Goal: Transaction & Acquisition: Book appointment/travel/reservation

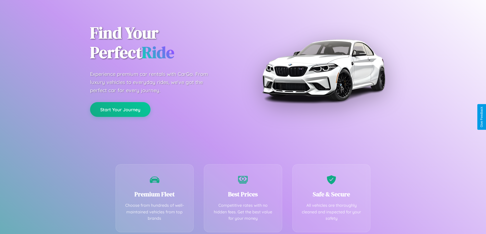
scroll to position [100, 0]
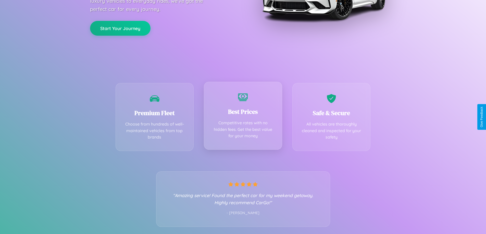
click at [243, 117] on div "Best Prices Competitive rates with no hidden fees. Get the best value for your …" at bounding box center [243, 116] width 78 height 68
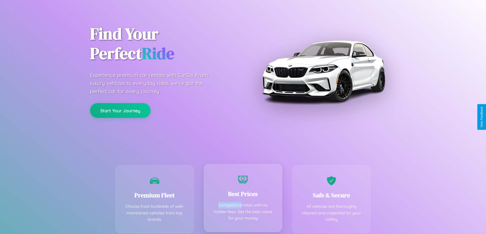
scroll to position [0, 0]
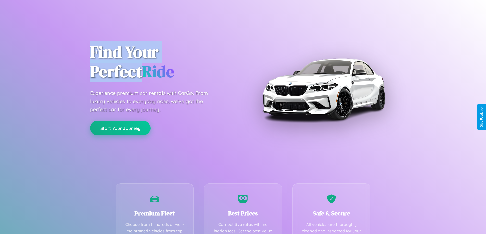
click at [120, 129] on button "Start Your Journey" at bounding box center [120, 128] width 60 height 15
click at [120, 128] on button "Start Your Journey" at bounding box center [120, 128] width 60 height 15
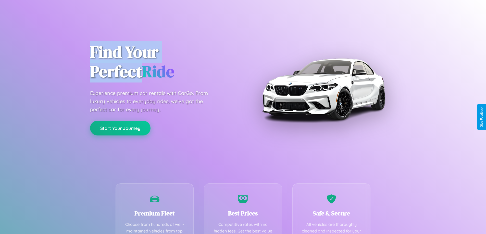
click at [120, 128] on button "Start Your Journey" at bounding box center [120, 128] width 60 height 15
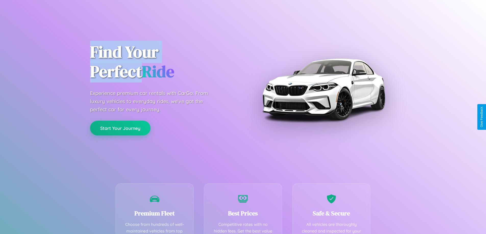
click at [120, 128] on button "Start Your Journey" at bounding box center [120, 128] width 60 height 15
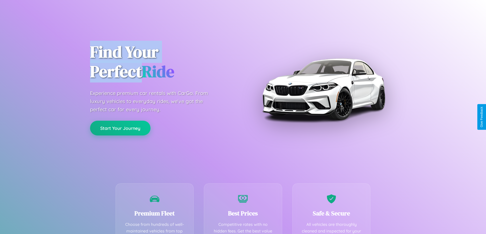
click at [120, 128] on button "Start Your Journey" at bounding box center [120, 128] width 60 height 15
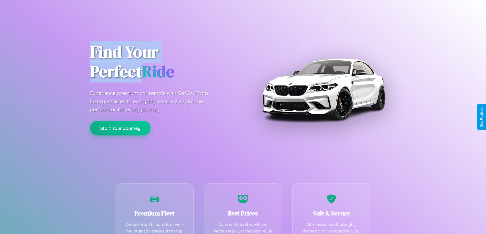
click at [120, 128] on button "Start Your Journey" at bounding box center [120, 128] width 60 height 15
